Goal: Understand process/instructions: Learn how to perform a task or action

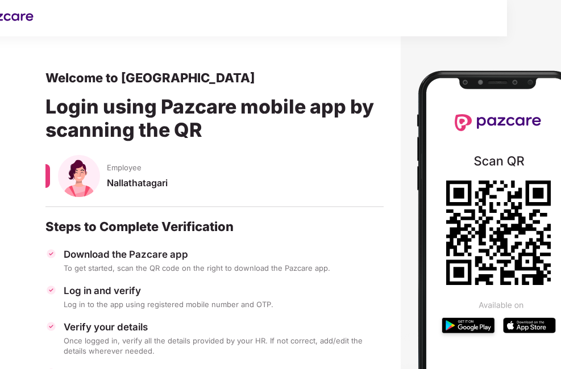
scroll to position [0, 57]
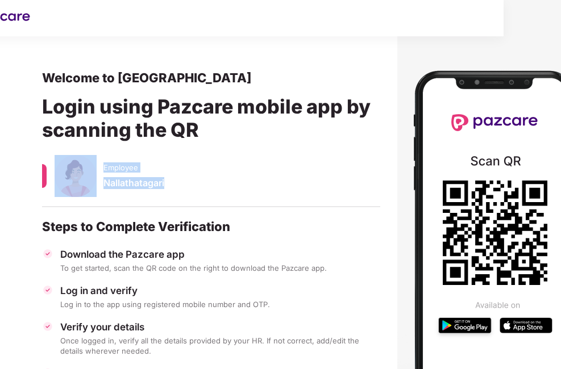
drag, startPoint x: 44, startPoint y: 173, endPoint x: 44, endPoint y: 203, distance: 30.1
click at [44, 203] on div "Employee Nallathatagari" at bounding box center [211, 187] width 338 height 64
click at [263, 182] on div "Nallathatagari" at bounding box center [241, 188] width 277 height 22
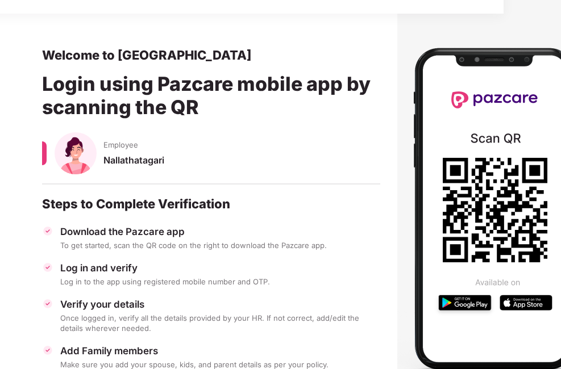
scroll to position [103, 57]
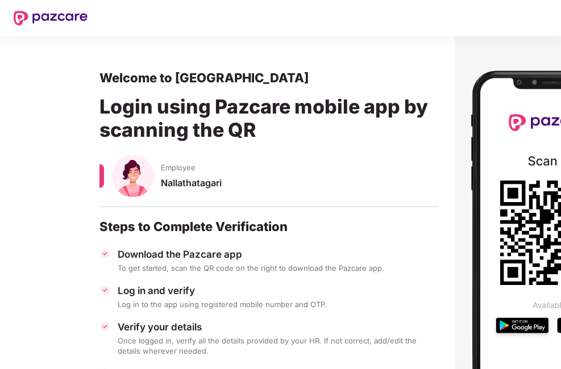
click at [127, 229] on div "Steps to Complete Verification" at bounding box center [268, 227] width 338 height 16
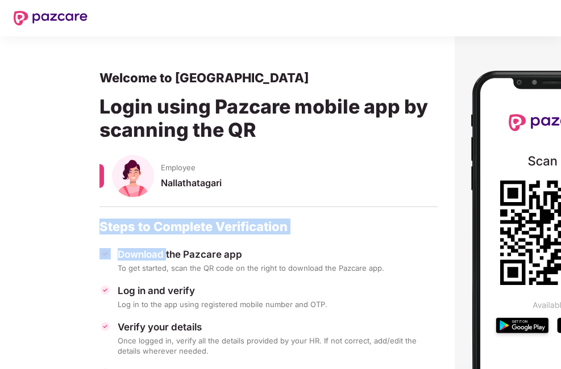
drag, startPoint x: 127, startPoint y: 229, endPoint x: 163, endPoint y: 259, distance: 46.8
click at [163, 259] on div "Welcome to Pazcare Login using Pazcare mobile app by scanning the QR Employee N…" at bounding box center [268, 254] width 338 height 369
click at [163, 259] on div "Download the Pazcare app" at bounding box center [278, 254] width 320 height 13
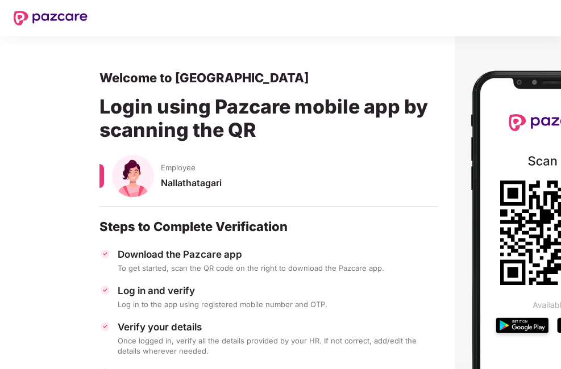
drag, startPoint x: 163, startPoint y: 259, endPoint x: 144, endPoint y: 289, distance: 35.0
click at [144, 289] on div "Log in and verify" at bounding box center [278, 291] width 320 height 13
